Goal: Browse casually

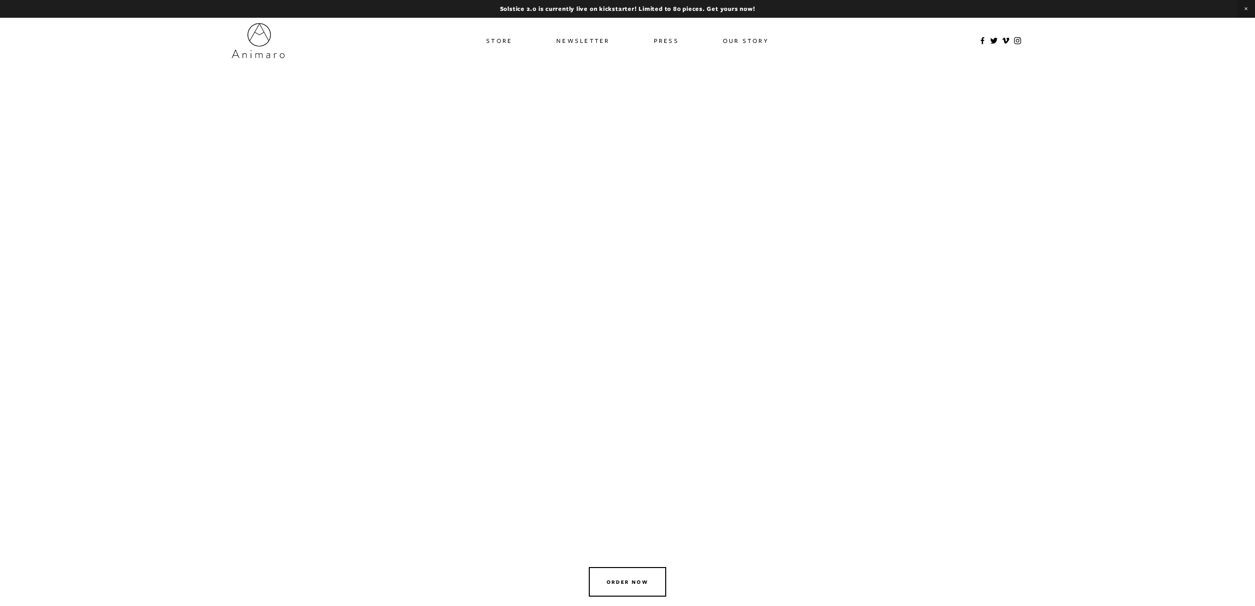
click at [763, 41] on link "Our Story" at bounding box center [746, 41] width 46 height 14
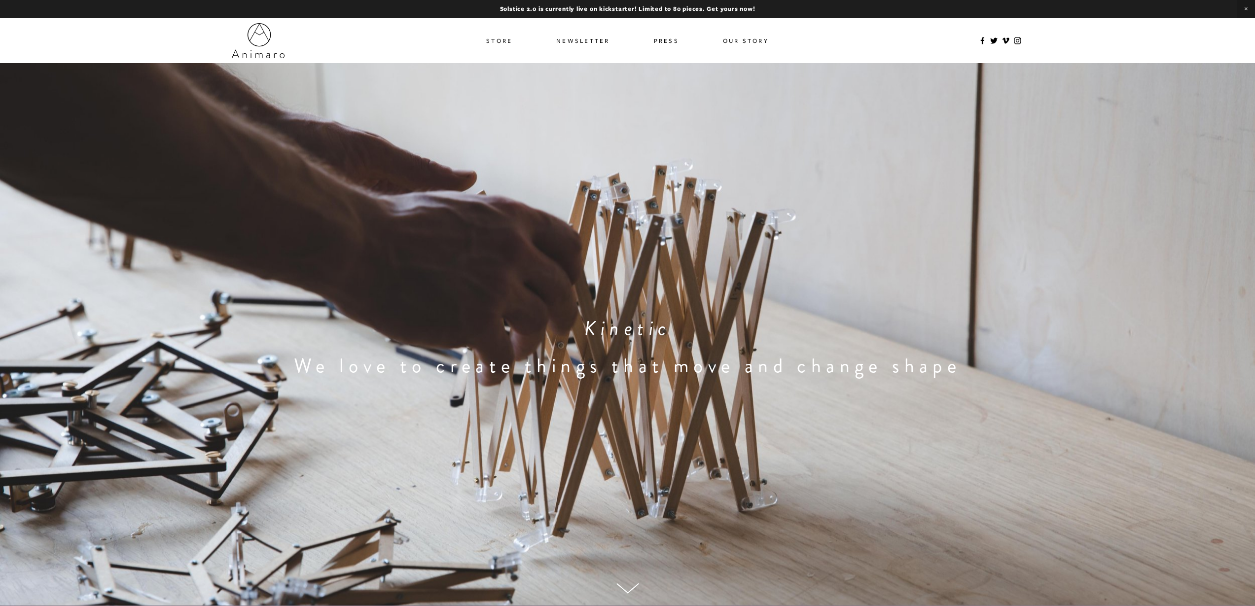
click at [584, 42] on link "Newsletter" at bounding box center [583, 41] width 54 height 14
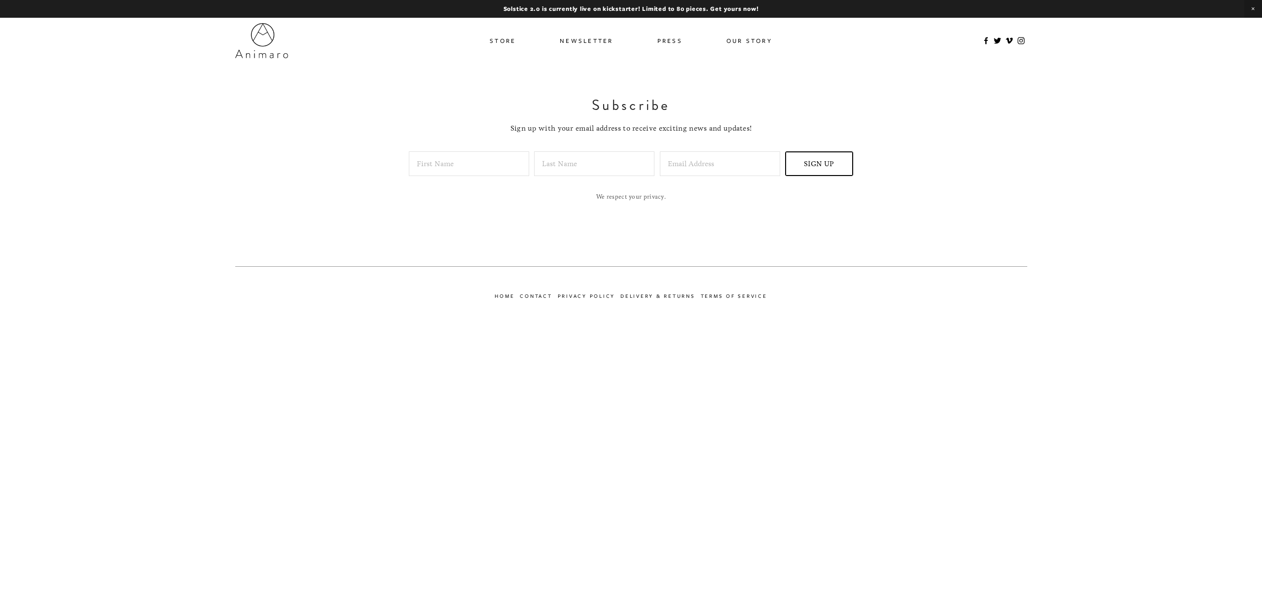
click at [672, 38] on link "Press" at bounding box center [669, 41] width 25 height 14
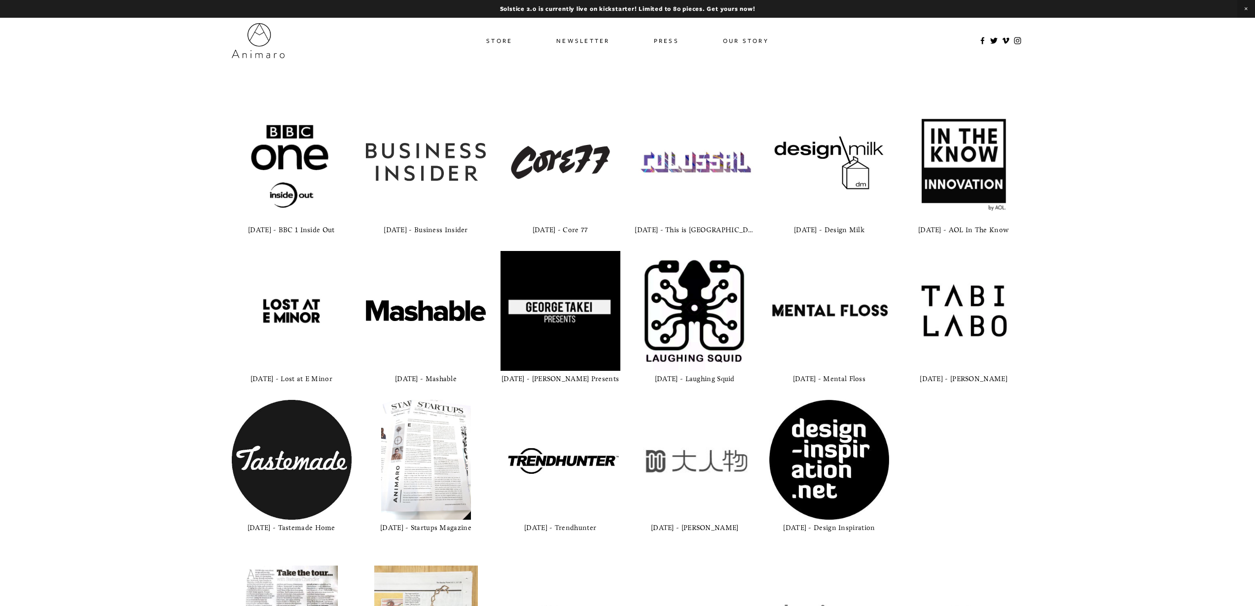
click at [584, 167] on img at bounding box center [561, 162] width 120 height 47
click at [275, 196] on img at bounding box center [292, 162] width 120 height 120
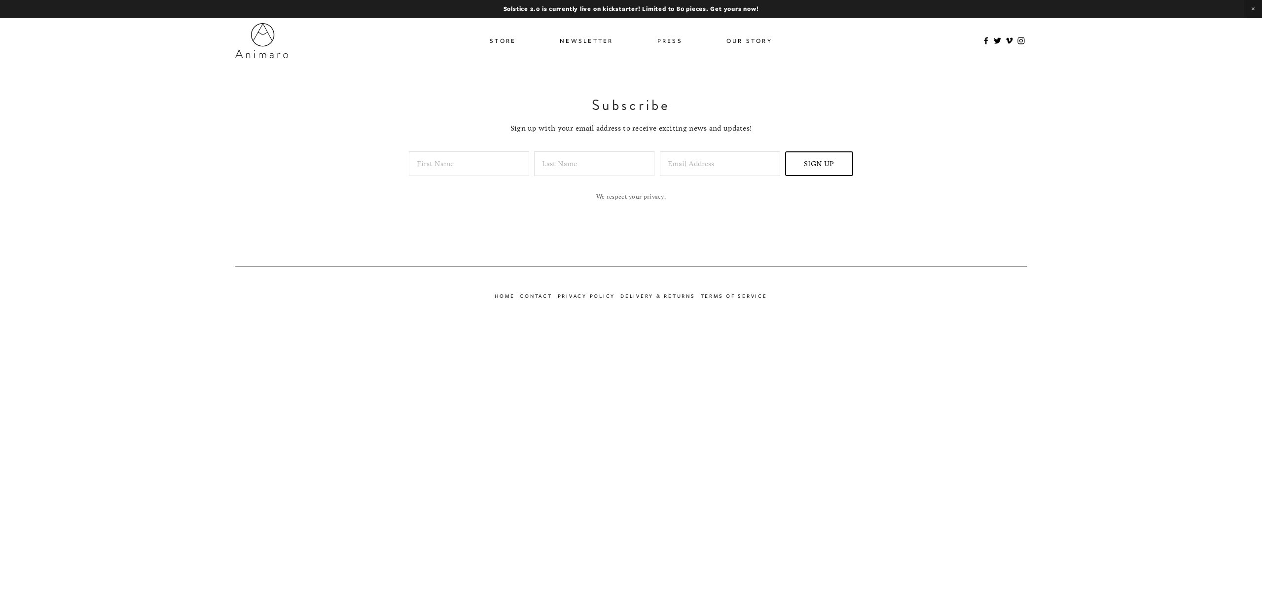
click at [507, 44] on link "Store" at bounding box center [503, 41] width 26 height 14
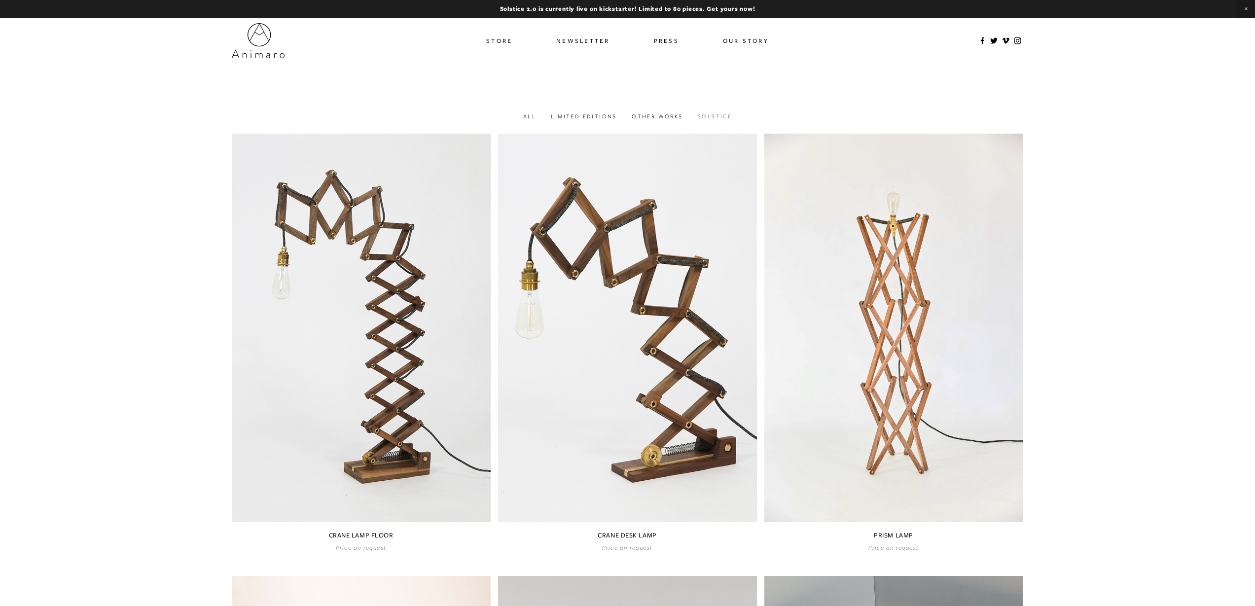
click at [716, 118] on link "Solstice" at bounding box center [715, 115] width 34 height 7
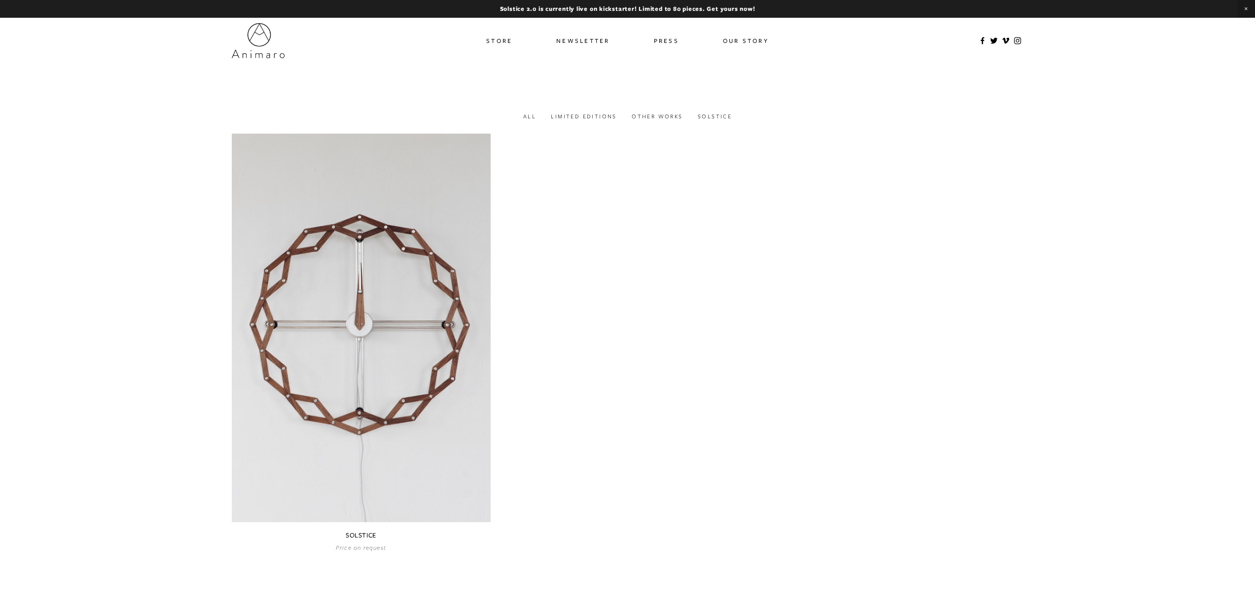
click at [507, 43] on link "Store" at bounding box center [499, 41] width 26 height 14
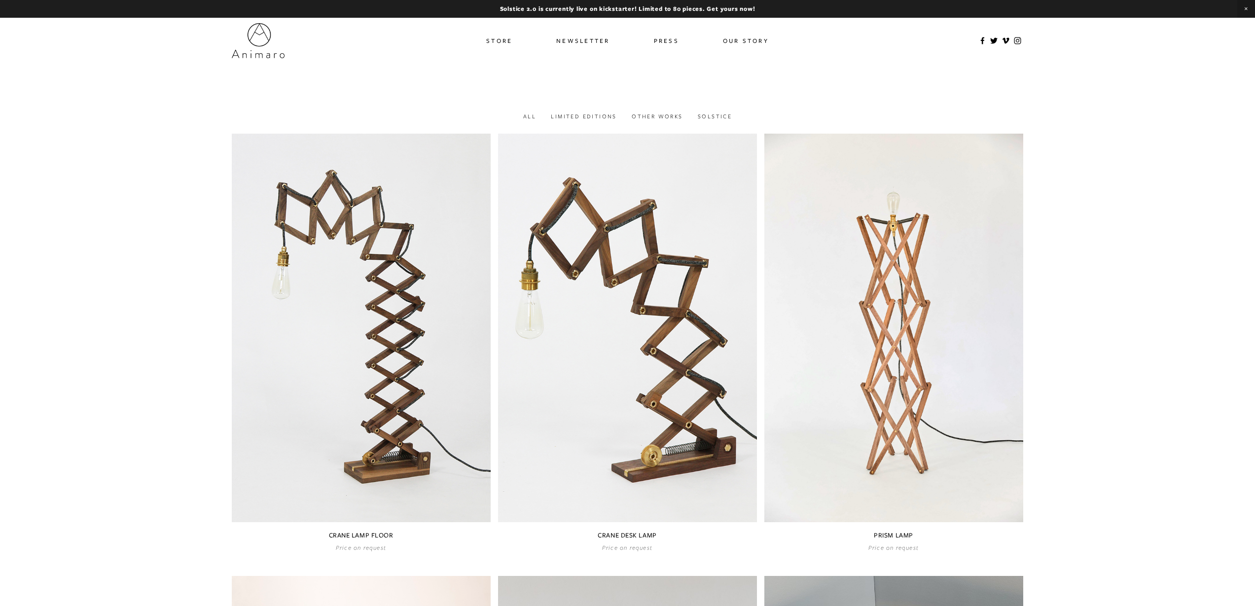
click at [259, 54] on img at bounding box center [258, 40] width 53 height 35
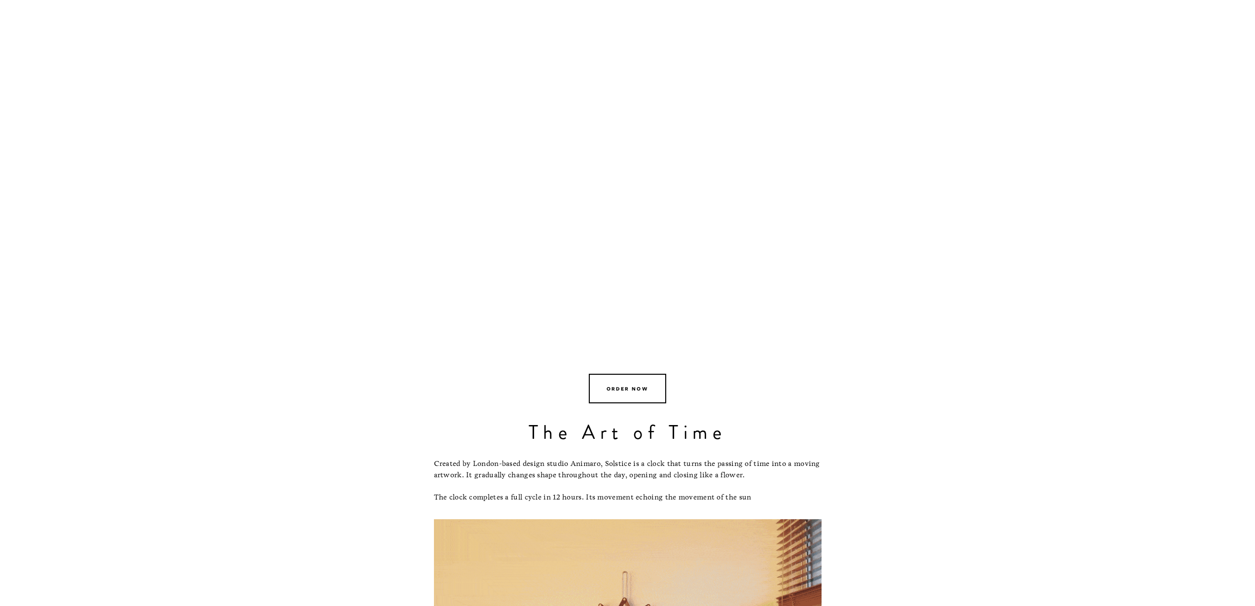
scroll to position [289, 0]
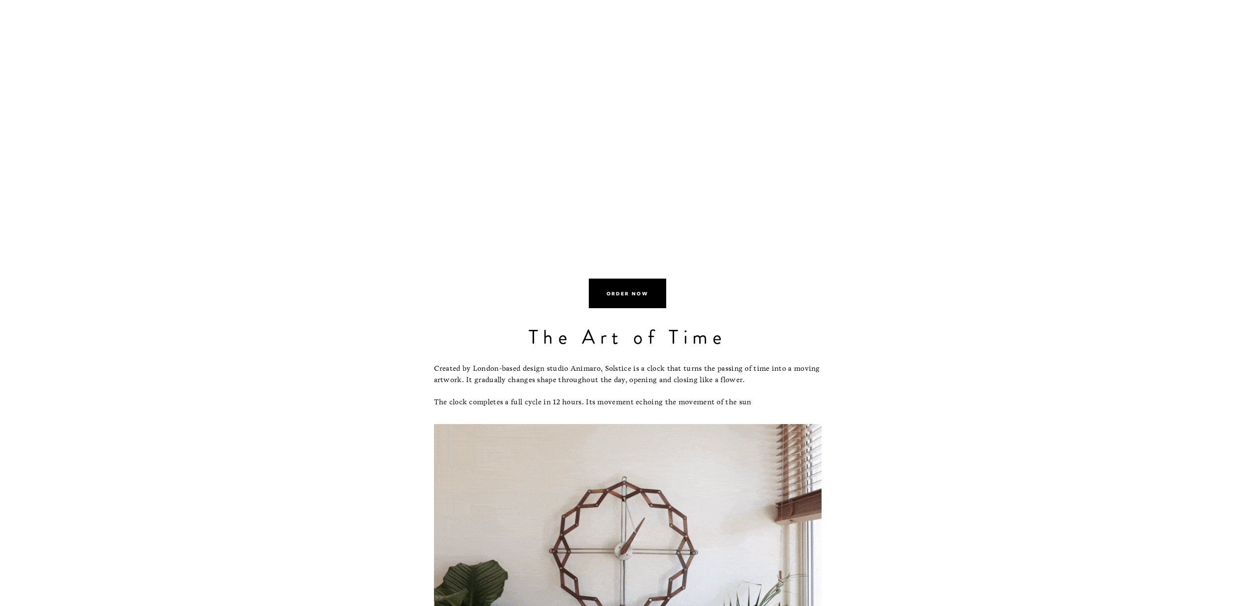
click at [627, 298] on link "Order now" at bounding box center [627, 294] width 77 height 30
